Goal: Transaction & Acquisition: Purchase product/service

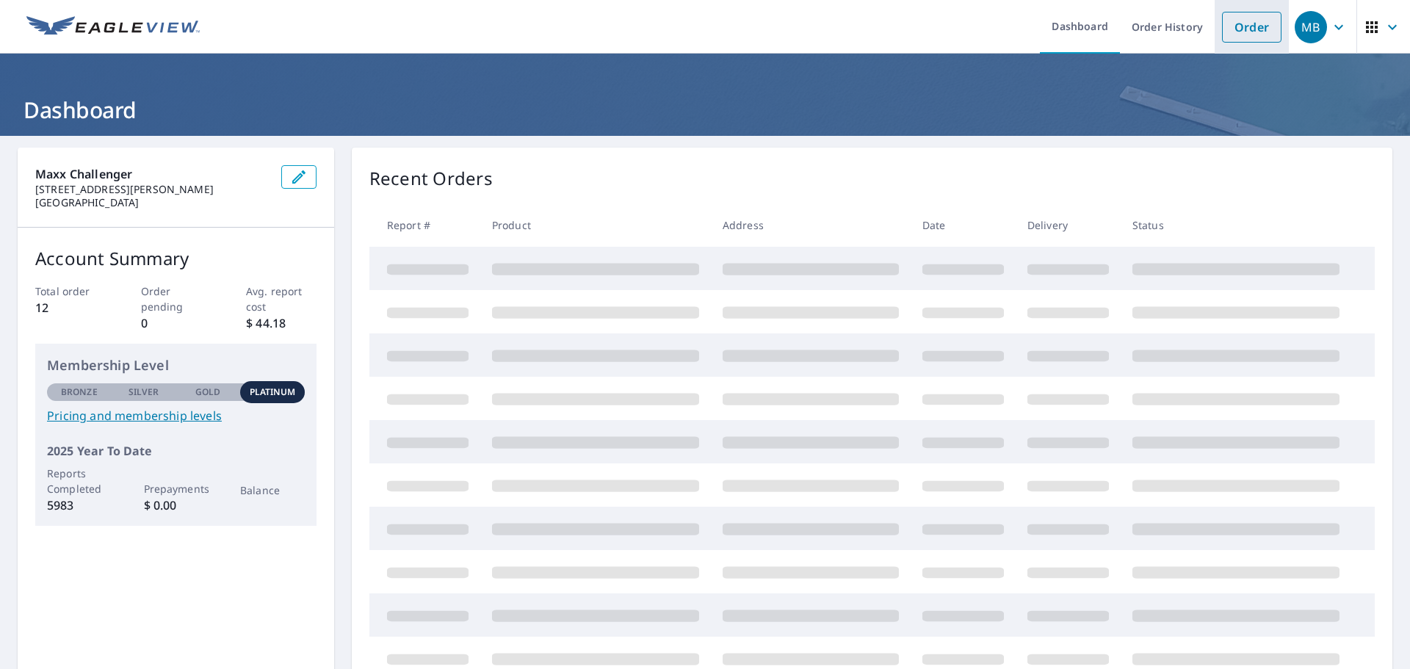
click at [1240, 31] on link "Order" at bounding box center [1251, 27] width 59 height 31
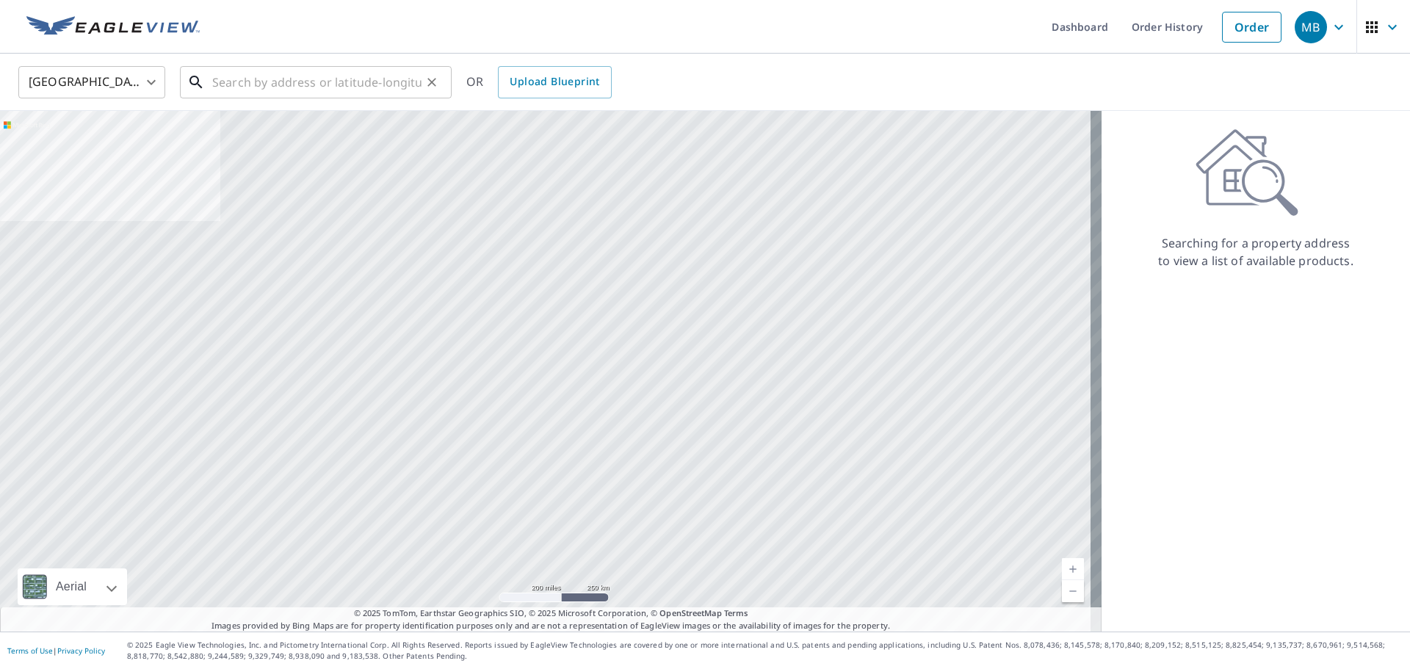
click at [350, 86] on input "text" at bounding box center [316, 82] width 209 height 41
paste input "[STREET_ADDRESS]"
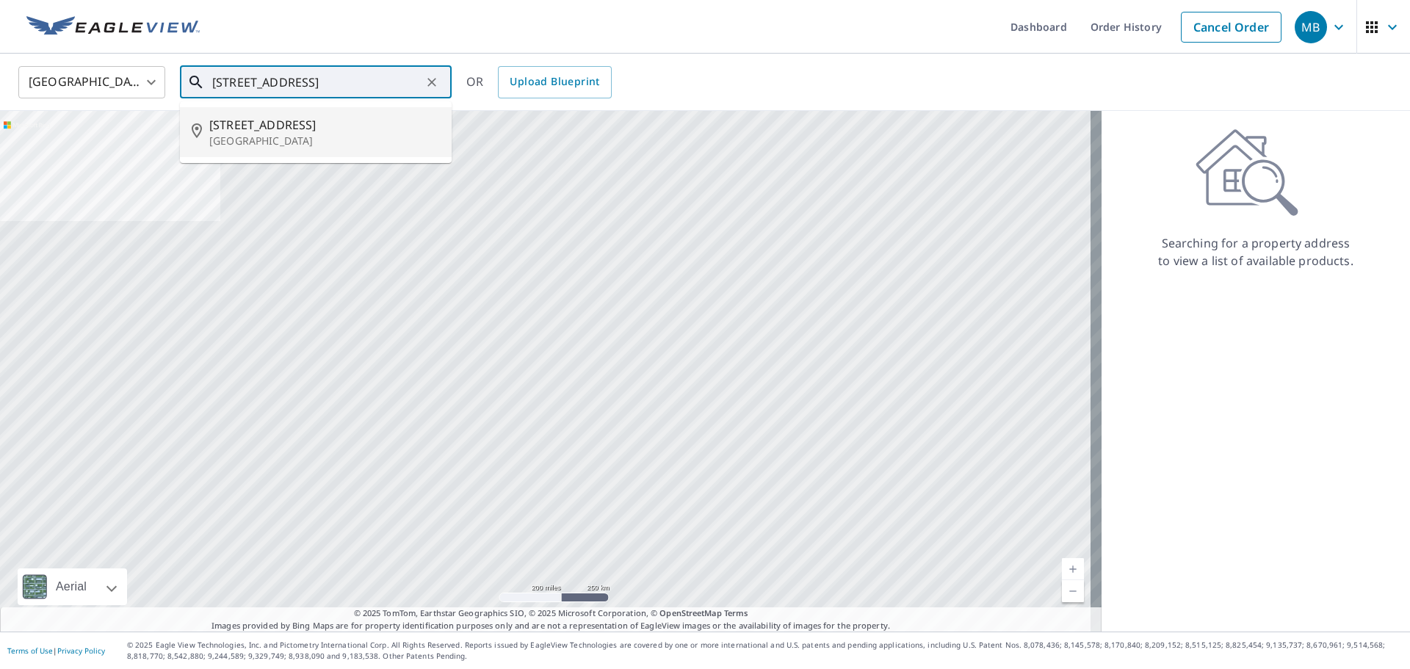
click at [328, 143] on p "[GEOGRAPHIC_DATA]" at bounding box center [324, 141] width 231 height 15
type input "[STREET_ADDRESS]"
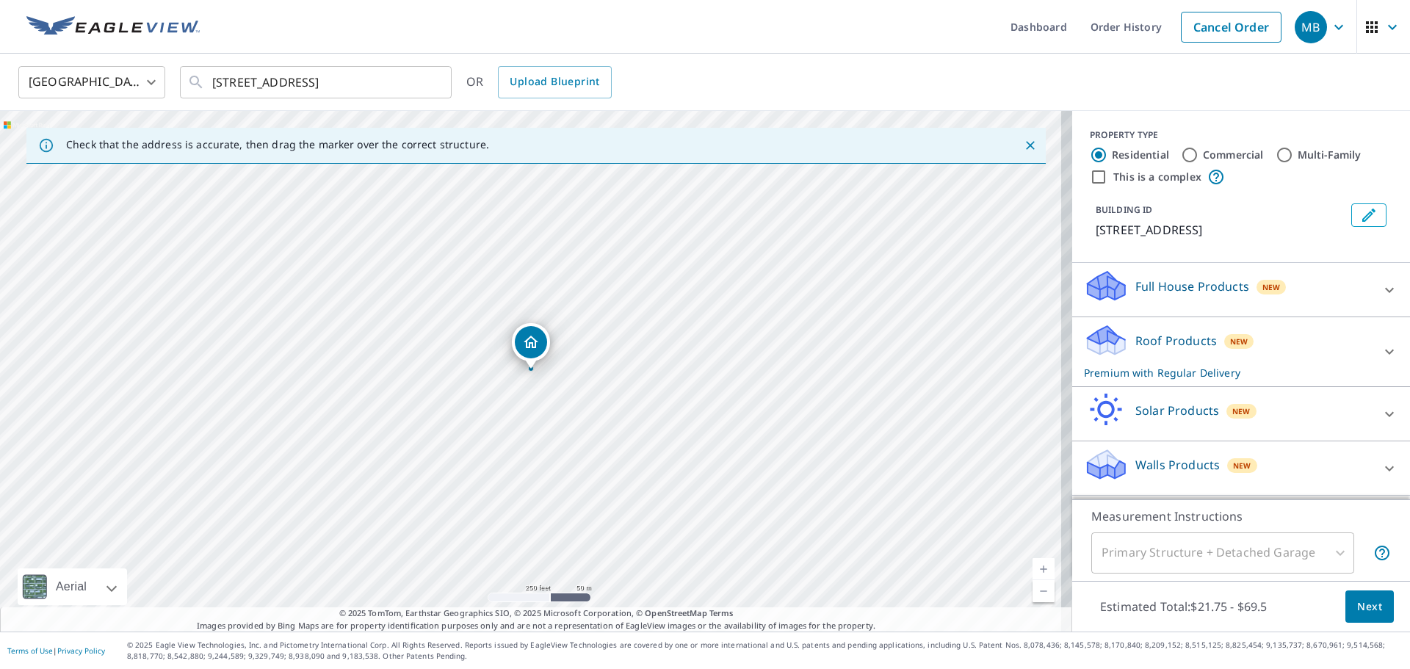
click at [1381, 466] on icon at bounding box center [1390, 469] width 18 height 18
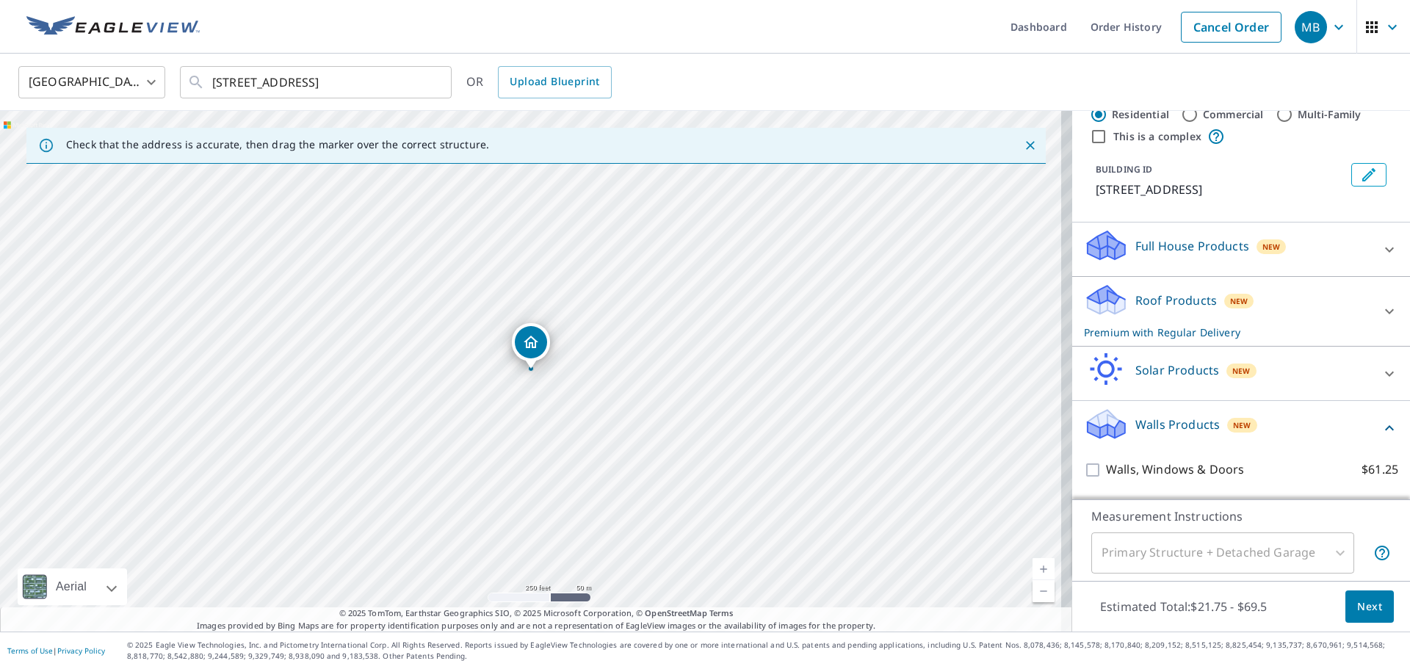
scroll to position [79, 0]
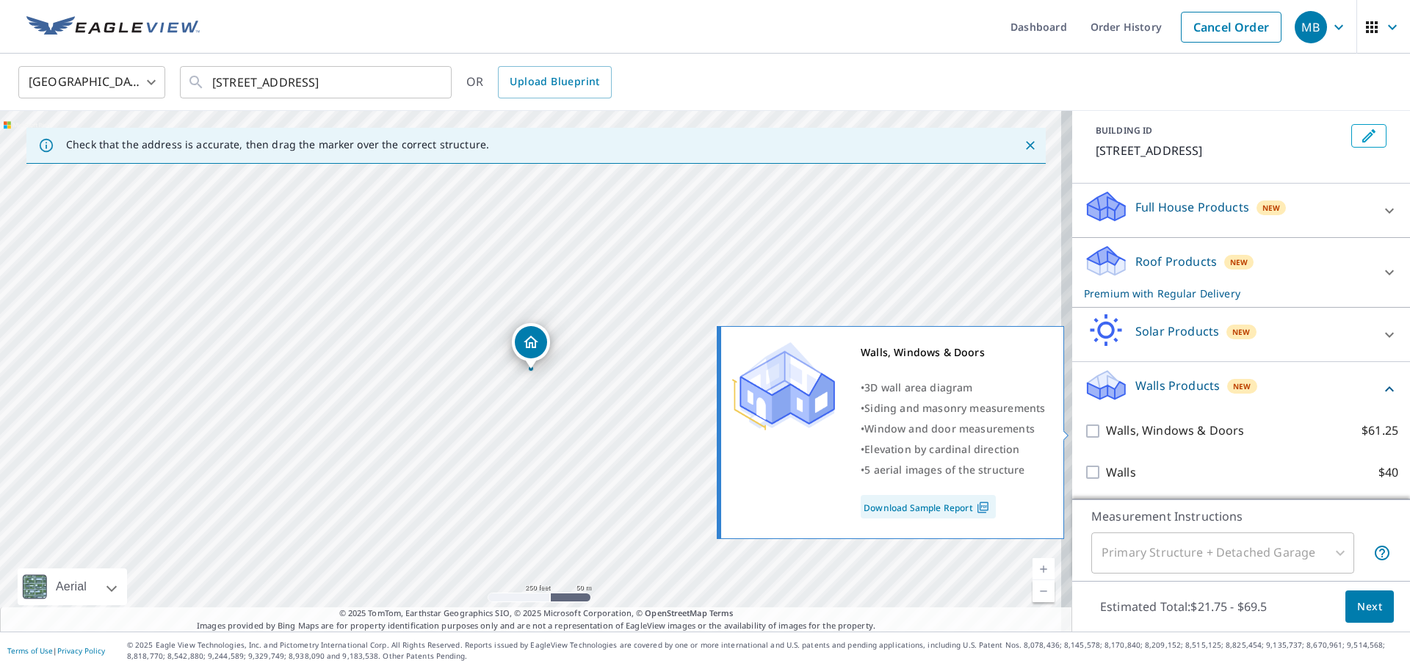
click at [1084, 429] on input "Walls, Windows & Doors $61.25" at bounding box center [1095, 431] width 22 height 18
checkbox input "true"
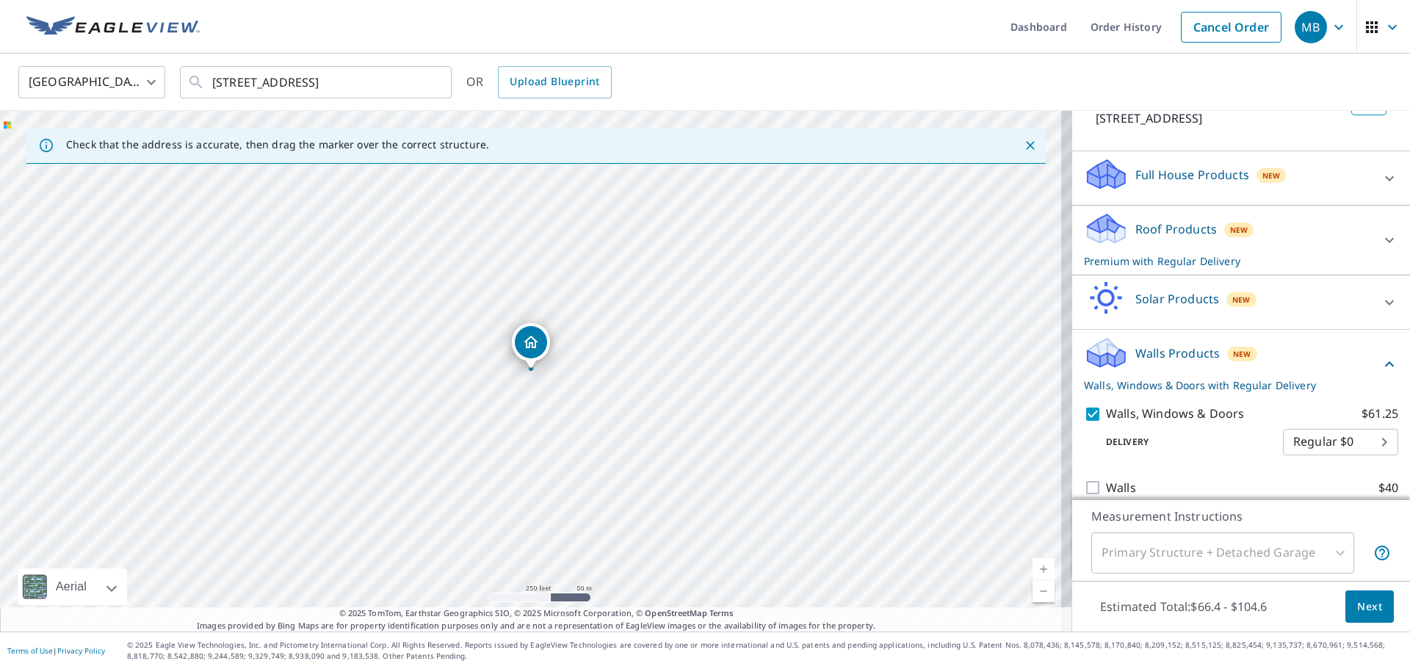
scroll to position [127, 0]
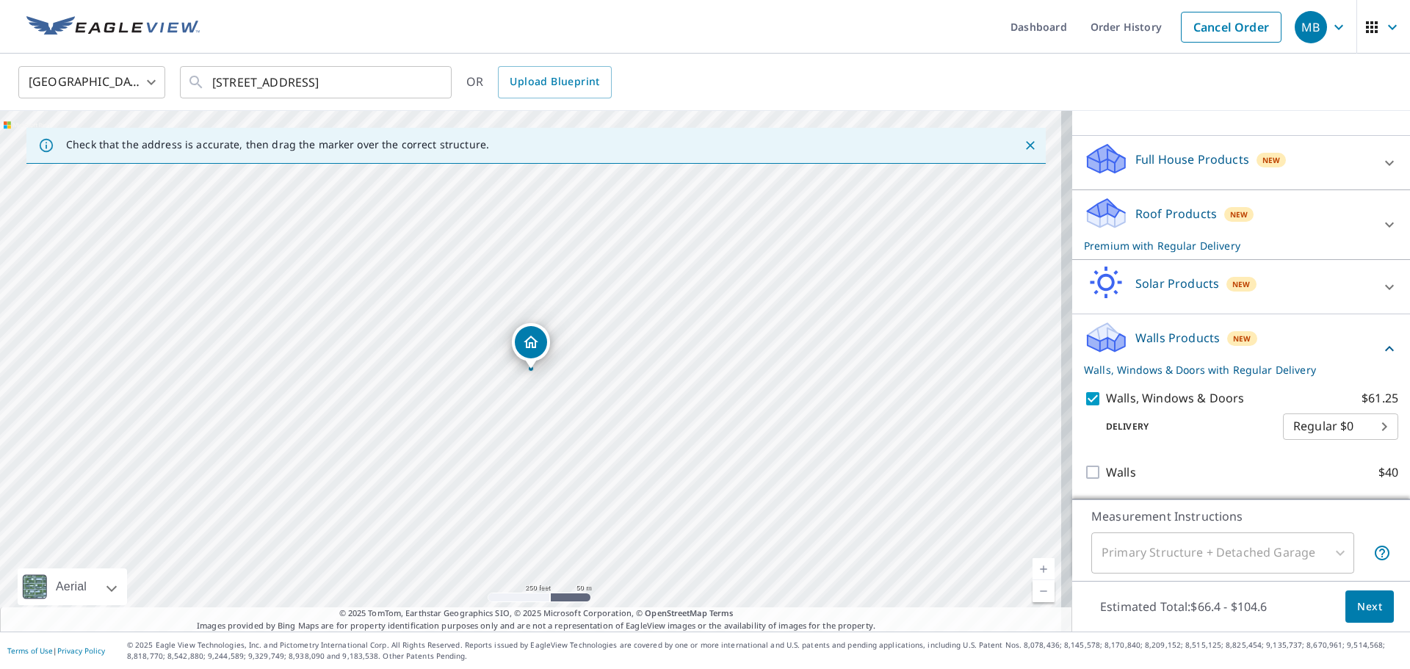
click at [1381, 165] on icon at bounding box center [1390, 163] width 18 height 18
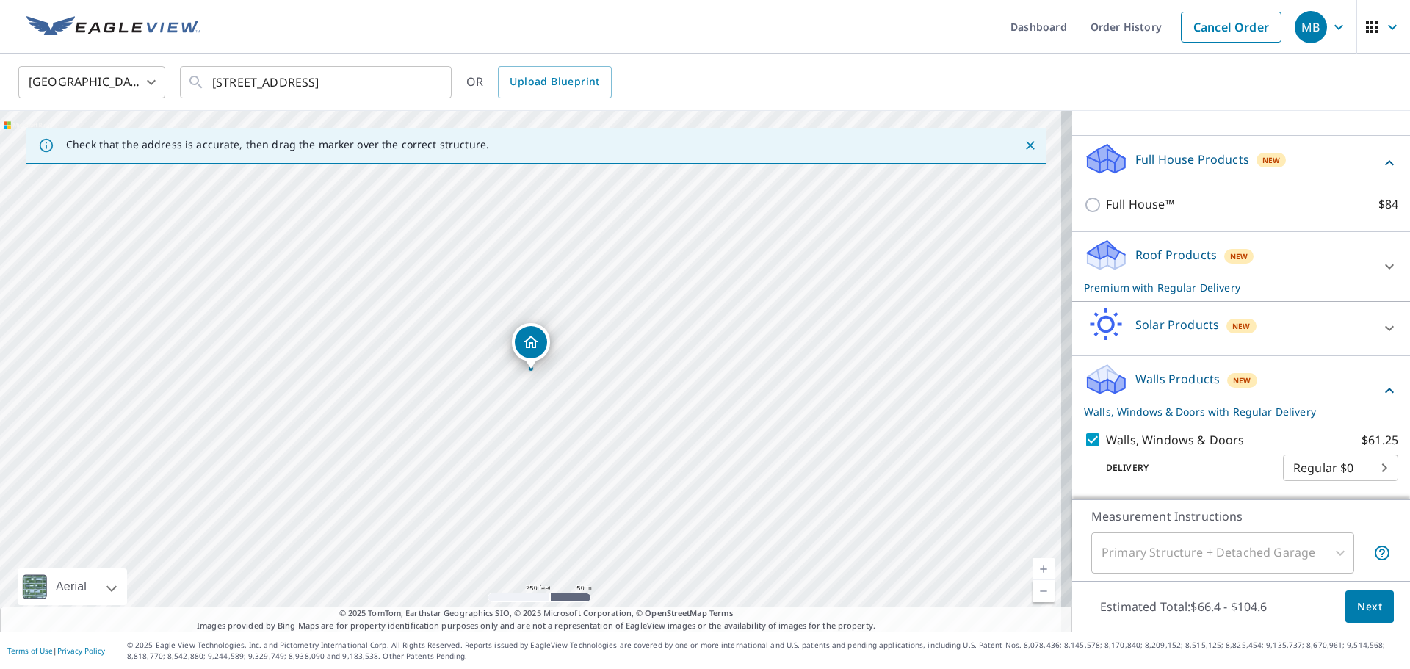
click at [1381, 157] on icon at bounding box center [1390, 163] width 18 height 18
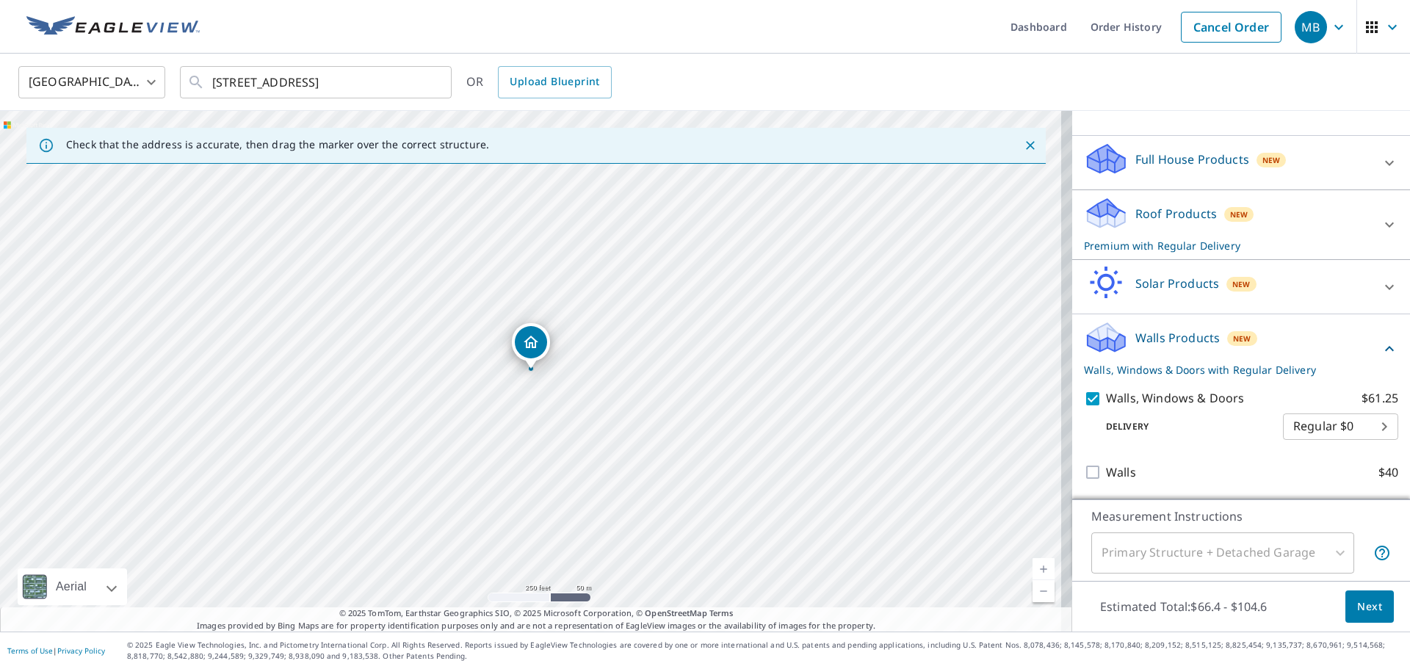
click at [1372, 220] on div at bounding box center [1389, 224] width 35 height 35
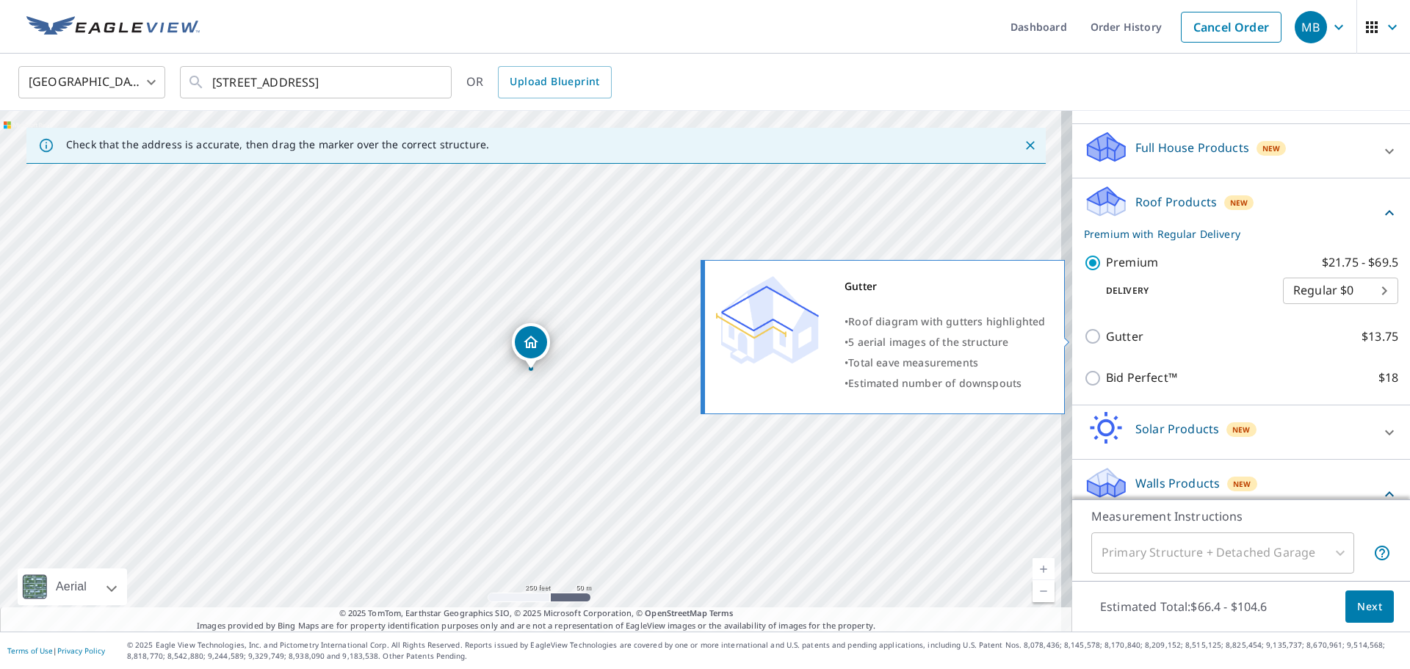
scroll to position [138, 0]
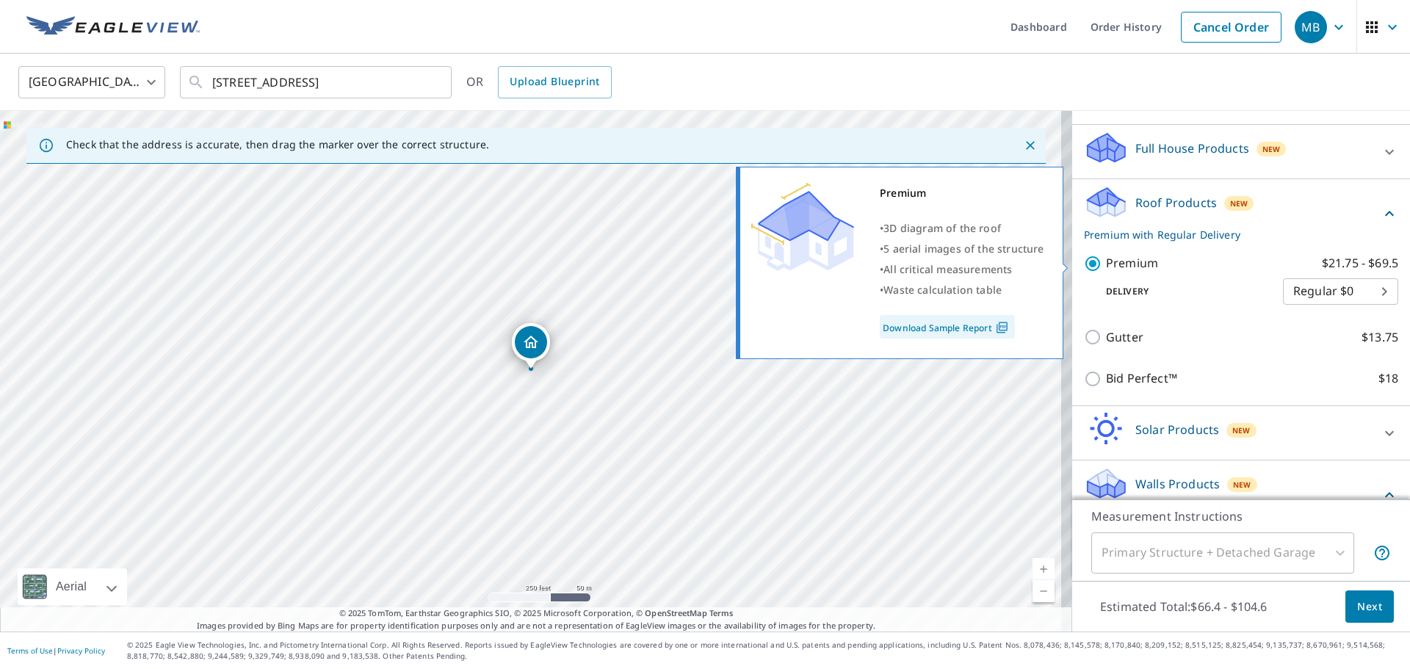
drag, startPoint x: 1083, startPoint y: 259, endPoint x: 1152, endPoint y: 275, distance: 70.7
click at [1084, 259] on input "Premium $21.75 - $69.5" at bounding box center [1095, 264] width 22 height 18
checkbox input "false"
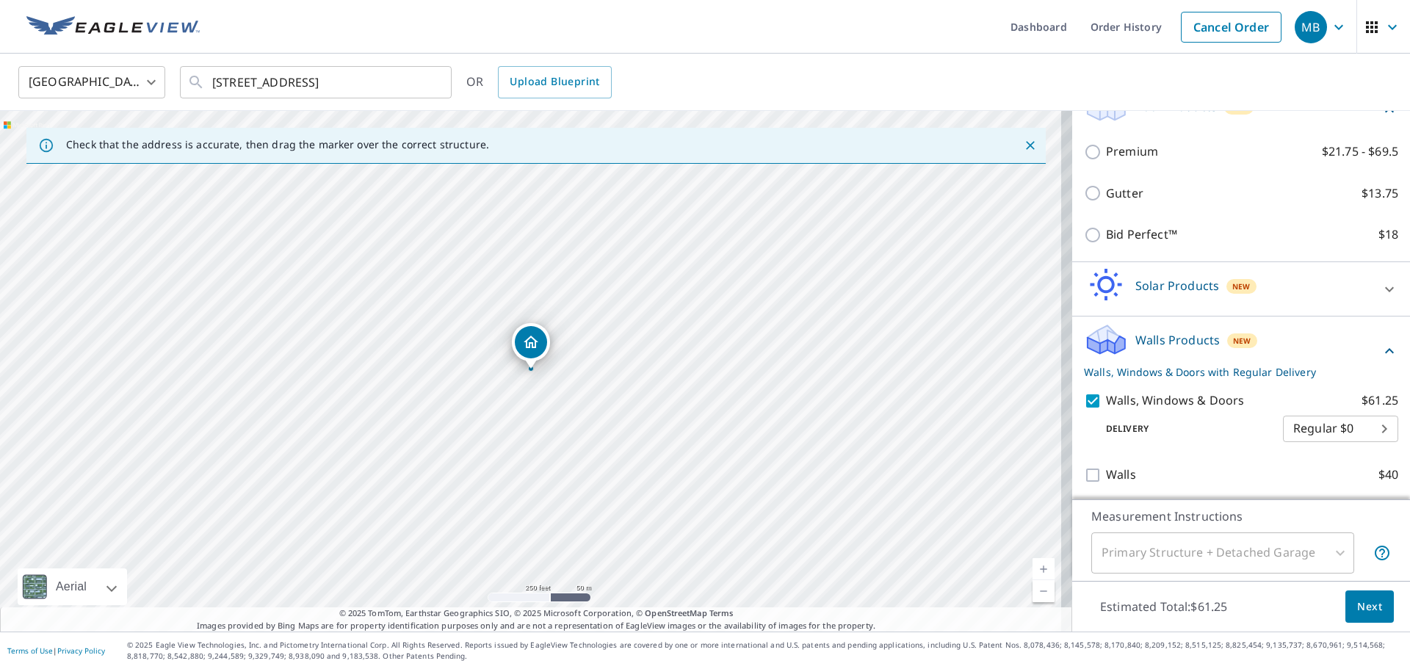
scroll to position [237, 0]
click at [1359, 610] on span "Next" at bounding box center [1369, 607] width 25 height 18
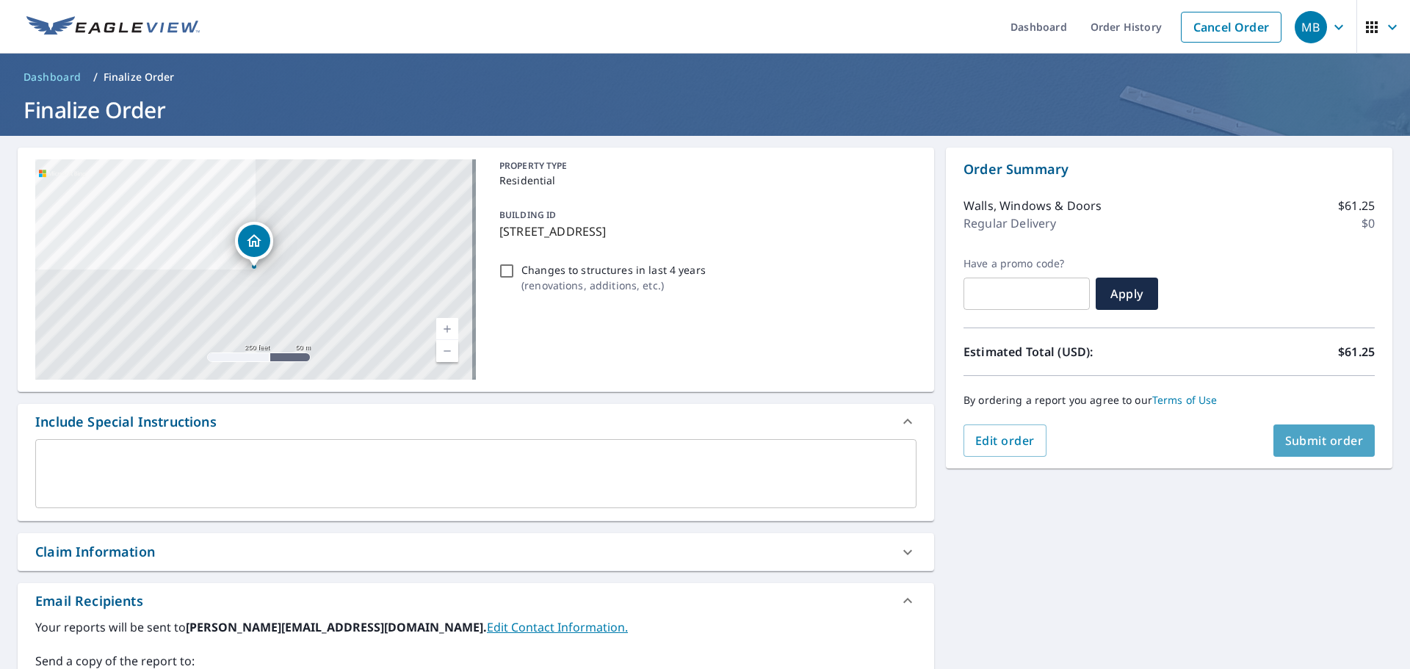
click at [1295, 440] on span "Submit order" at bounding box center [1324, 441] width 79 height 16
checkbox input "true"
